Goal: Find specific page/section: Locate a particular part of the current website

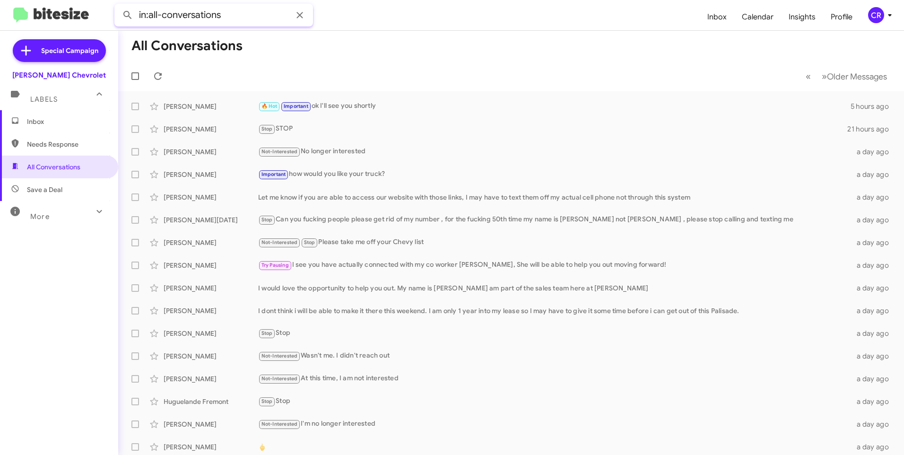
click at [194, 13] on input "in:all-conversations" at bounding box center [213, 15] width 199 height 23
drag, startPoint x: 226, startPoint y: 13, endPoint x: 59, endPoint y: 26, distance: 167.4
click at [61, 26] on mat-toolbar "in:all-conversations Inbox Calendar Insights Profile CR" at bounding box center [452, 15] width 904 height 30
paste input "[PERSON_NAME]"
click at [118, 6] on button at bounding box center [127, 15] width 19 height 19
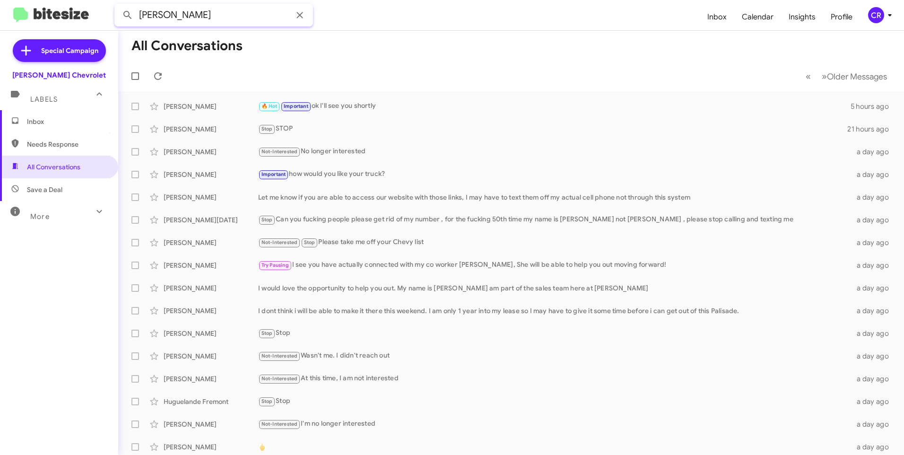
type input "[PERSON_NAME]"
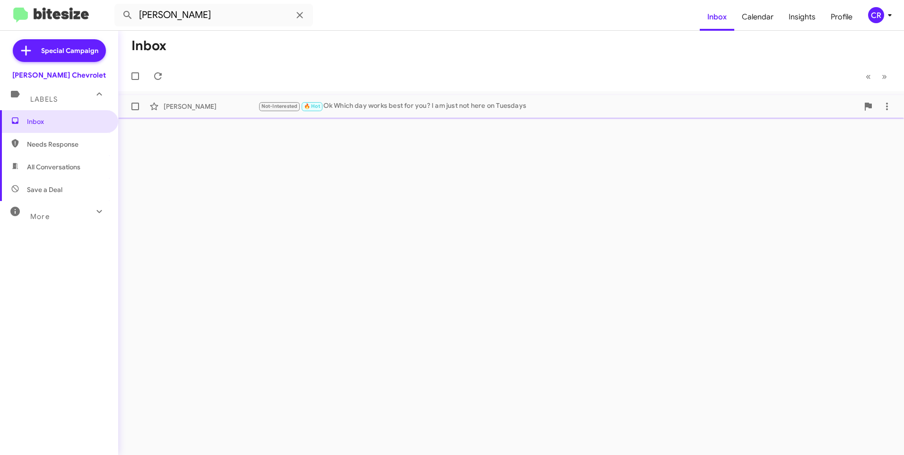
click at [382, 103] on div "Not-Interested 🔥 Hot Ok Which day works best for you? I am just not here on Tue…" at bounding box center [558, 106] width 600 height 11
